Goal: Task Accomplishment & Management: Manage account settings

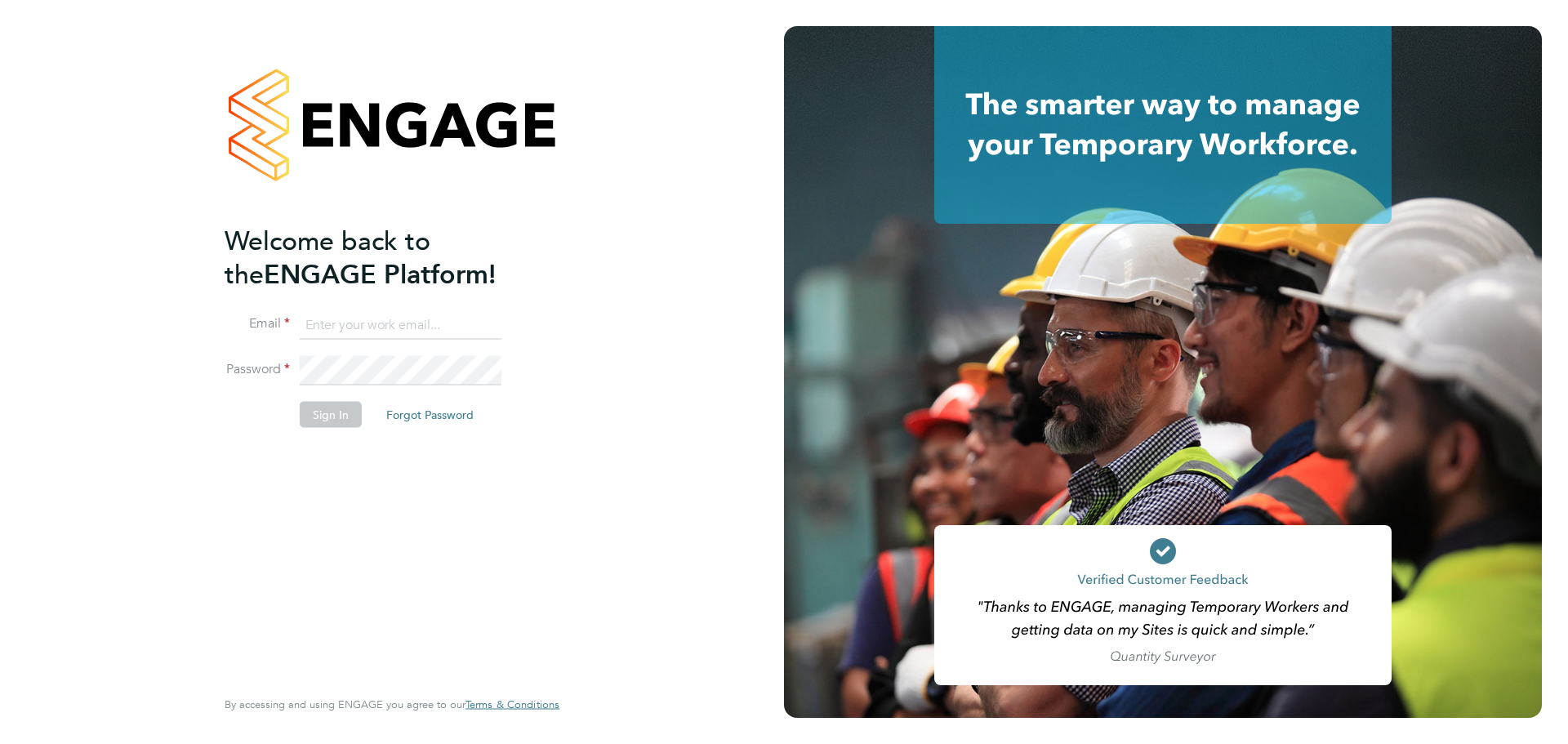
click at [370, 326] on input at bounding box center [400, 325] width 202 height 30
type input "[PERSON_NAME][EMAIL_ADDRESS][PERSON_NAME][DOMAIN_NAME]"
drag, startPoint x: 454, startPoint y: 330, endPoint x: 139, endPoint y: 316, distance: 315.3
click at [139, 316] on div "Welcome back to the ENGAGE Platform! Email [PERSON_NAME][EMAIL_ADDRESS][PERSON_…" at bounding box center [391, 372] width 784 height 744
click at [603, 252] on div "Welcome back to the ENGAGE Platform! Email Password Sign In Forgot Password Ent…" at bounding box center [391, 372] width 784 height 744
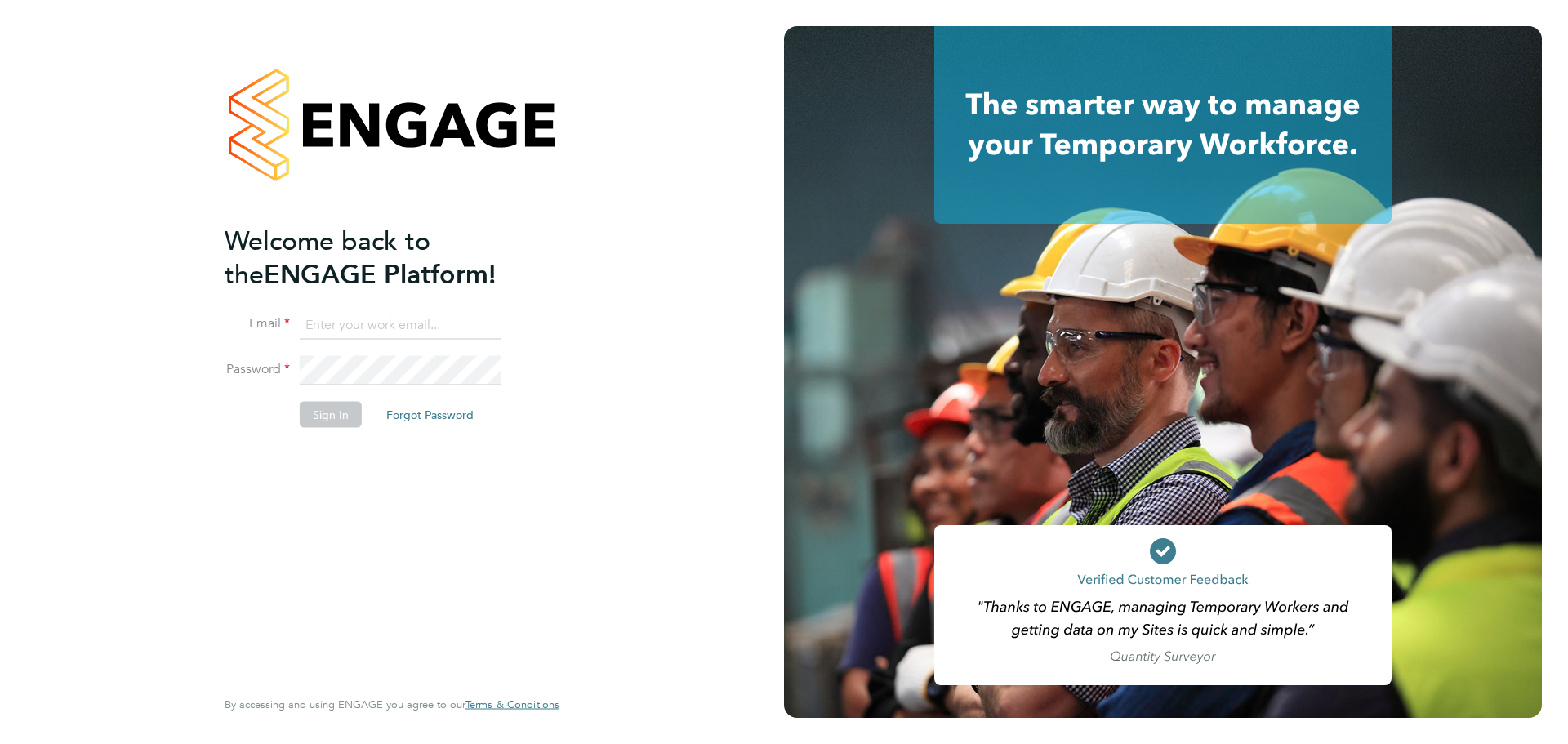
click at [316, 300] on ng-template "Welcome back to the ENGAGE Platform! Email Password Sign In Forgot Password" at bounding box center [383, 334] width 318 height 221
click at [323, 320] on input at bounding box center [400, 325] width 202 height 30
type input "[PERSON_NAME][EMAIL_ADDRESS][PERSON_NAME][DOMAIN_NAME]"
click at [335, 408] on button "Sign In" at bounding box center [330, 414] width 62 height 27
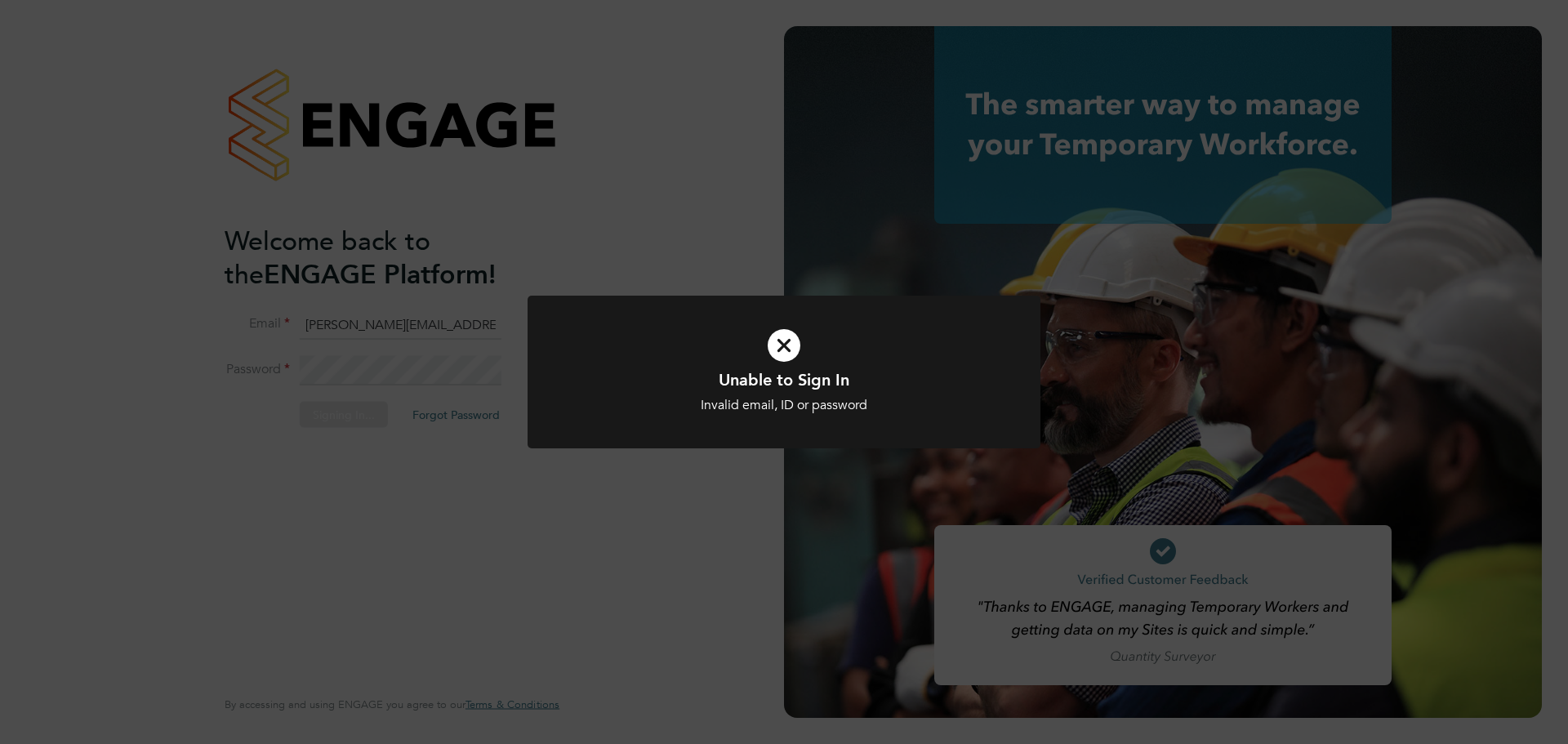
drag, startPoint x: 787, startPoint y: 333, endPoint x: 679, endPoint y: 347, distance: 108.9
click at [778, 333] on icon at bounding box center [784, 345] width 425 height 64
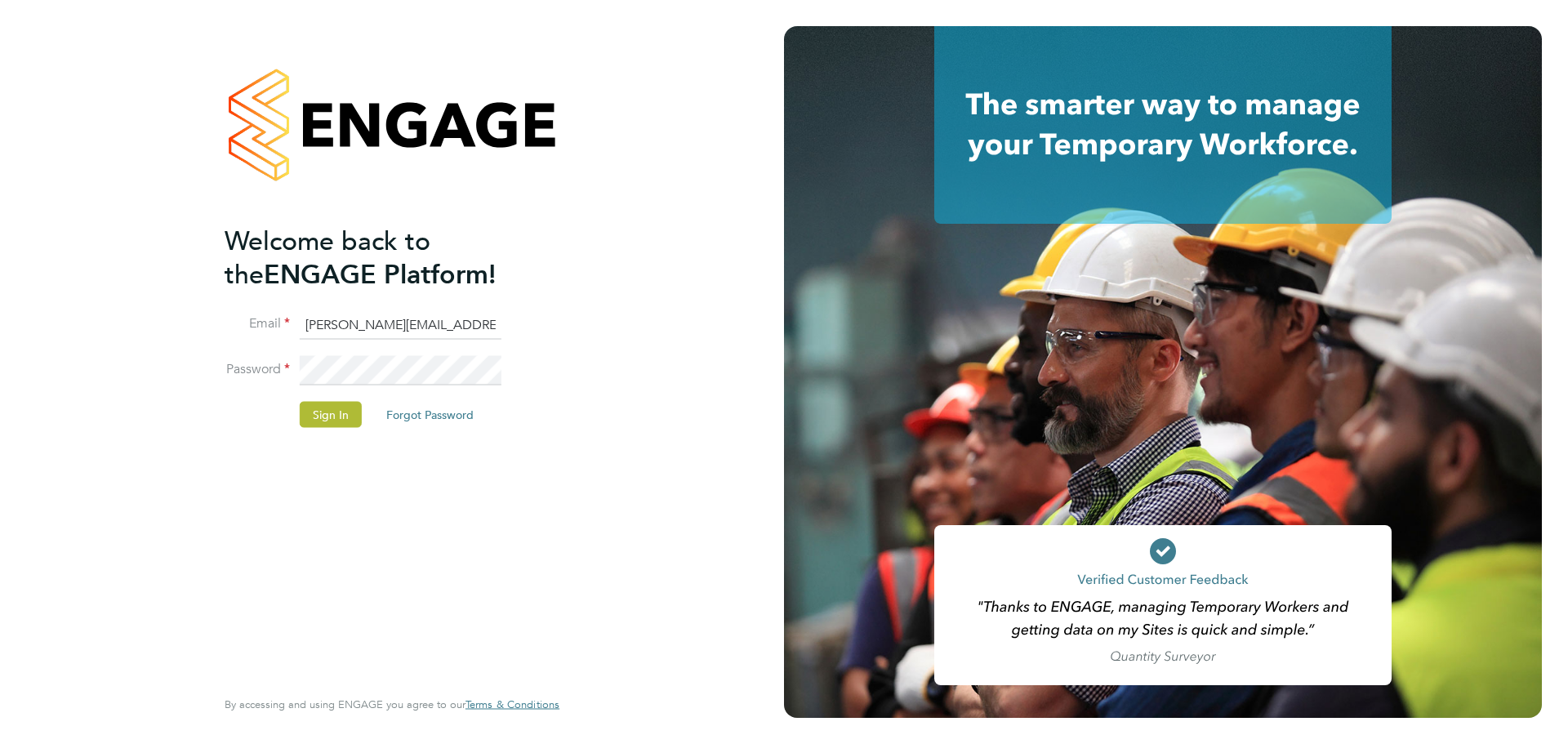
click at [181, 364] on div "Welcome back to the ENGAGE Platform! Email [PERSON_NAME][EMAIL_ADDRESS][PERSON_…" at bounding box center [391, 372] width 784 height 744
drag, startPoint x: 462, startPoint y: 324, endPoint x: 210, endPoint y: 321, distance: 252.0
click at [210, 321] on div "Welcome back to the ENGAGE Platform! Email [PERSON_NAME][EMAIL_ADDRESS][PERSON_…" at bounding box center [392, 372] width 400 height 744
click at [683, 269] on div "Welcome back to the ENGAGE Platform! Email Password Sign In Forgot Password Ent…" at bounding box center [391, 372] width 784 height 744
